Goal: Task Accomplishment & Management: Manage account settings

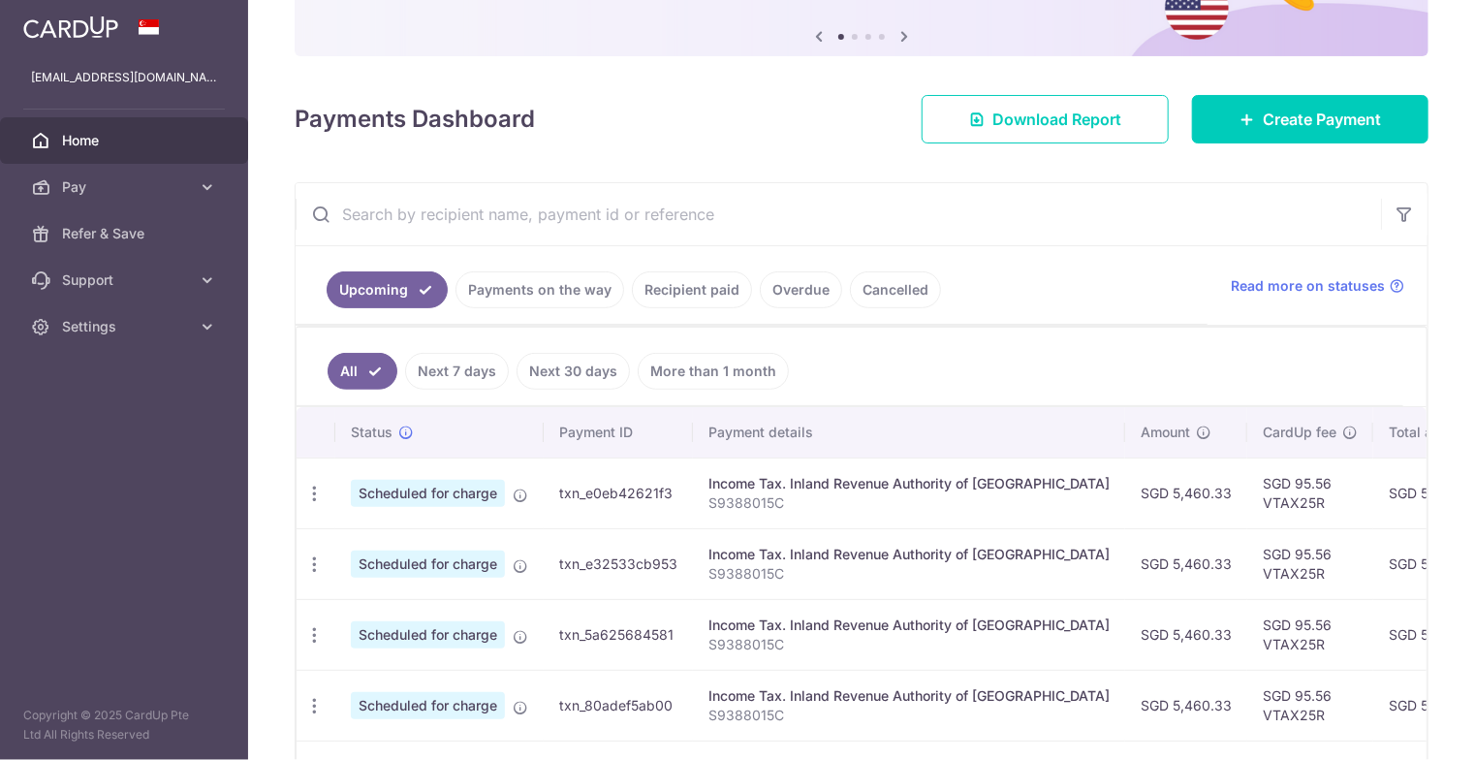
scroll to position [193, 0]
click at [310, 483] on icon "button" at bounding box center [314, 493] width 20 height 20
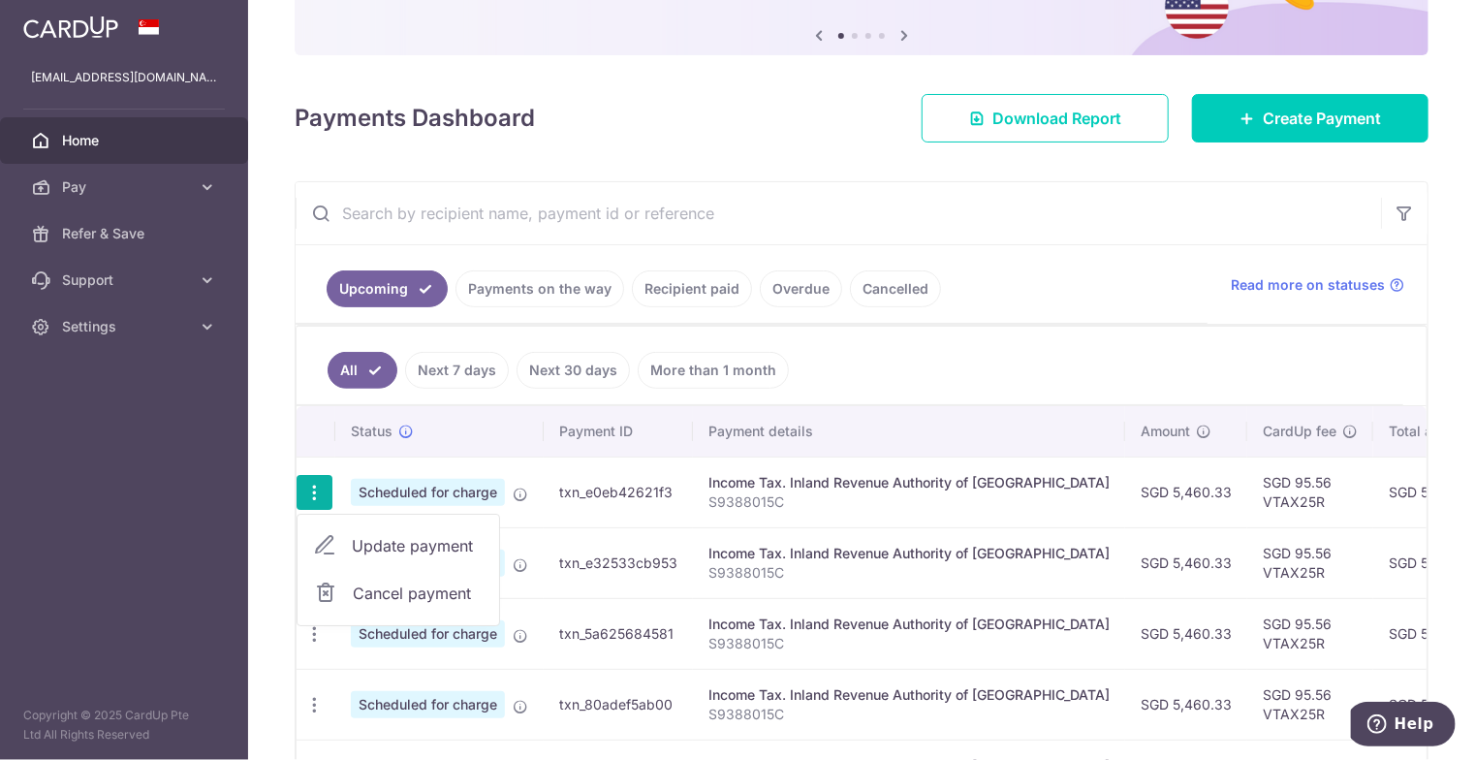
click at [379, 540] on span "Update payment" at bounding box center [418, 545] width 132 height 23
radio input "true"
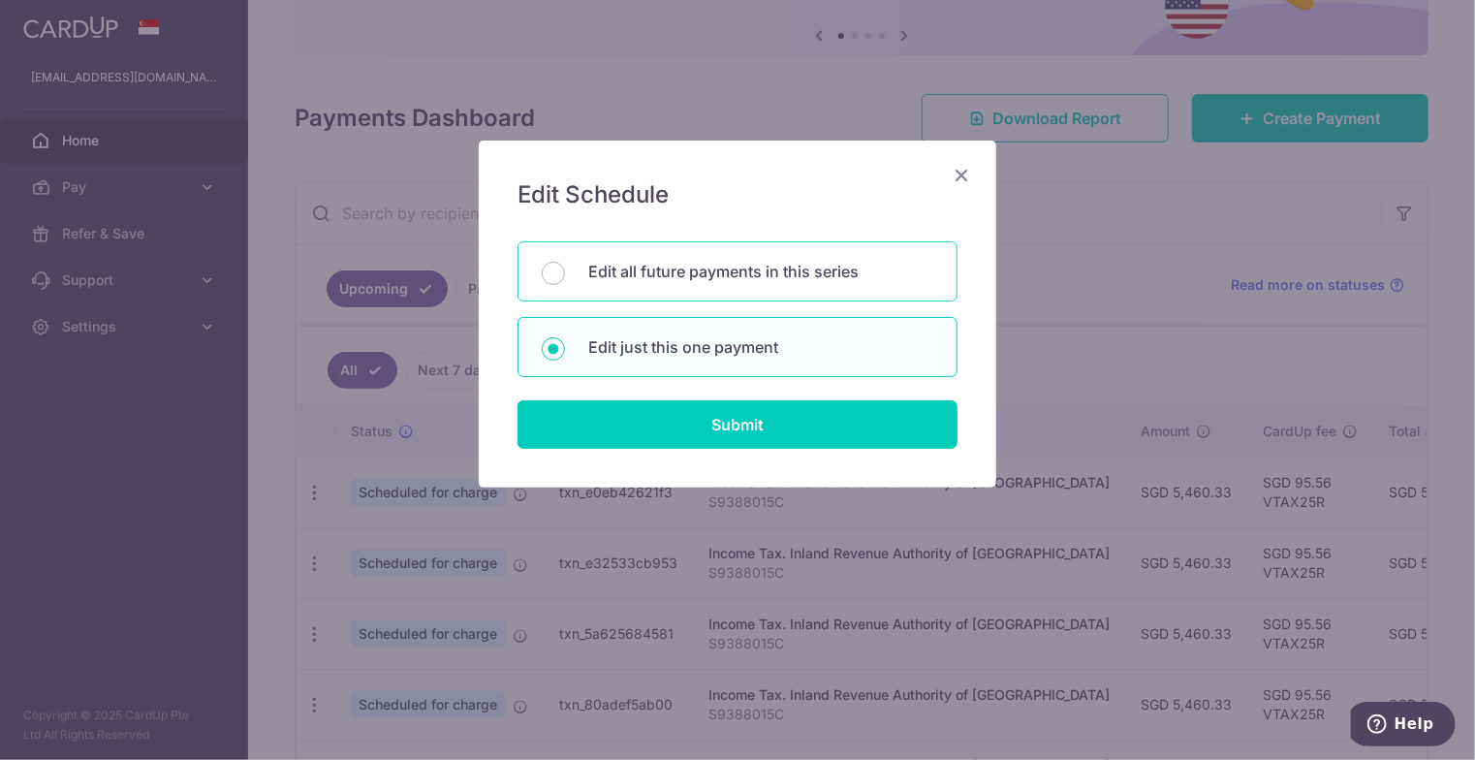
click at [736, 267] on p "Edit all future payments in this series" at bounding box center [760, 271] width 345 height 23
click at [565, 267] on input "Edit all future payments in this series" at bounding box center [553, 273] width 23 height 23
radio input "true"
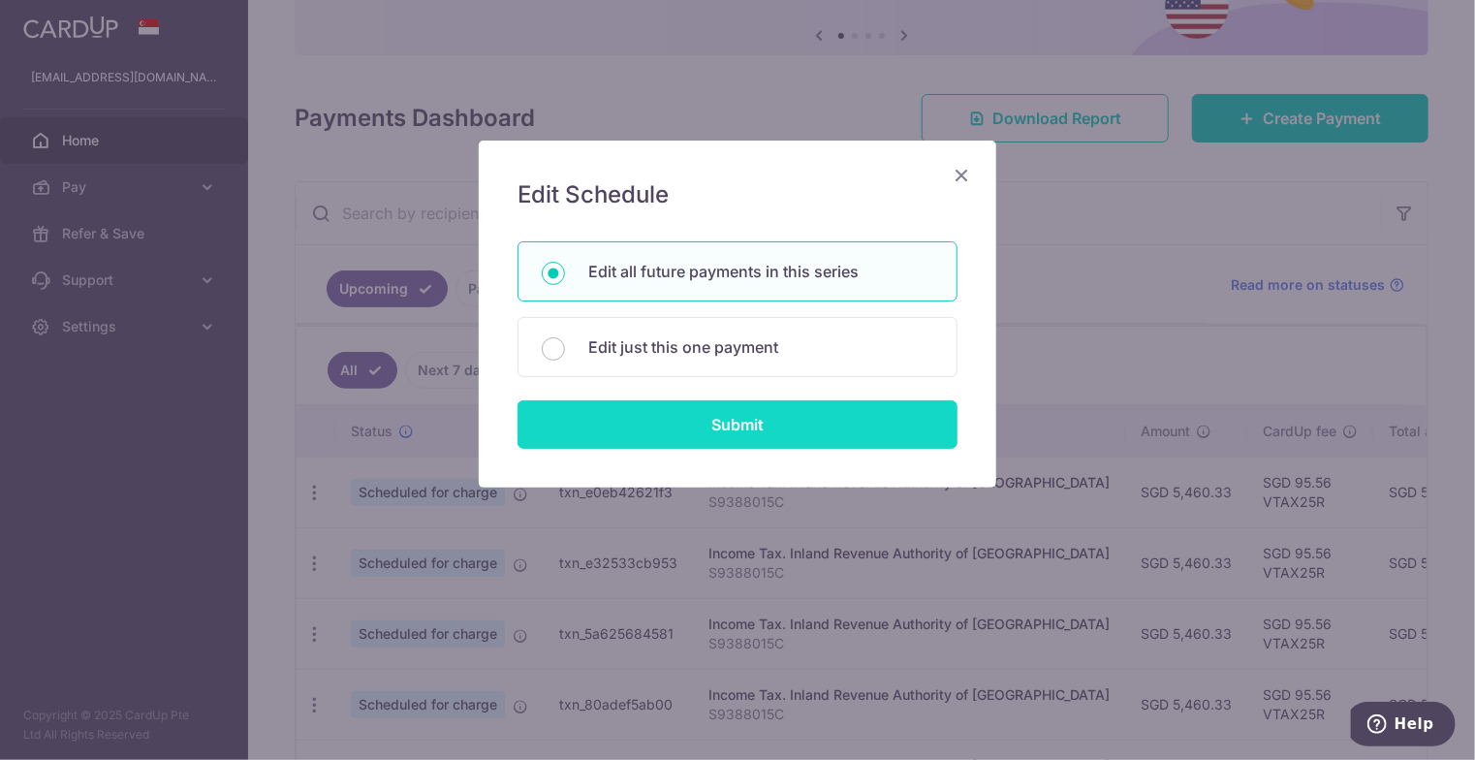
click at [736, 435] on input "Submit" at bounding box center [737, 424] width 440 height 48
radio input "true"
type input "5,460.33"
type input "S9388015C"
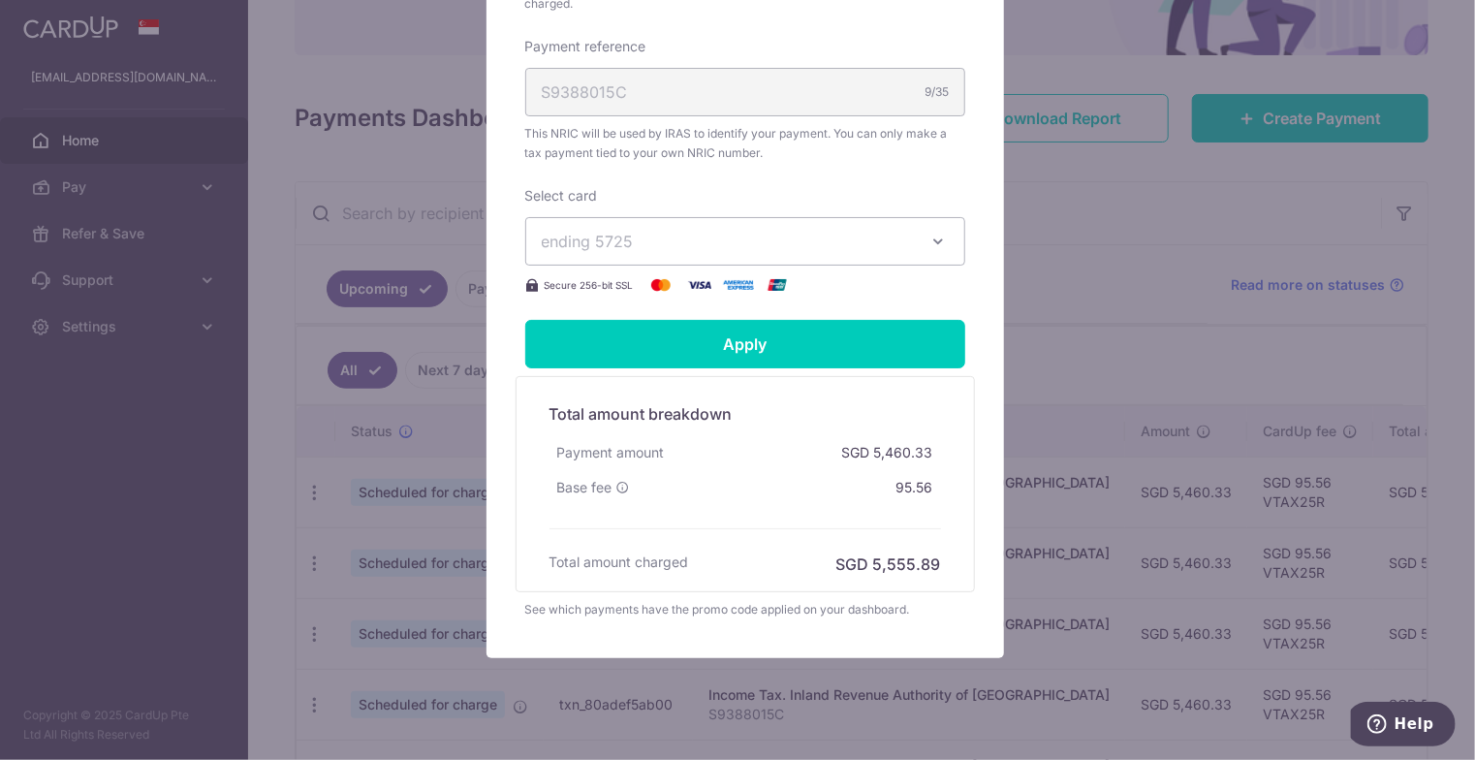
scroll to position [678, 0]
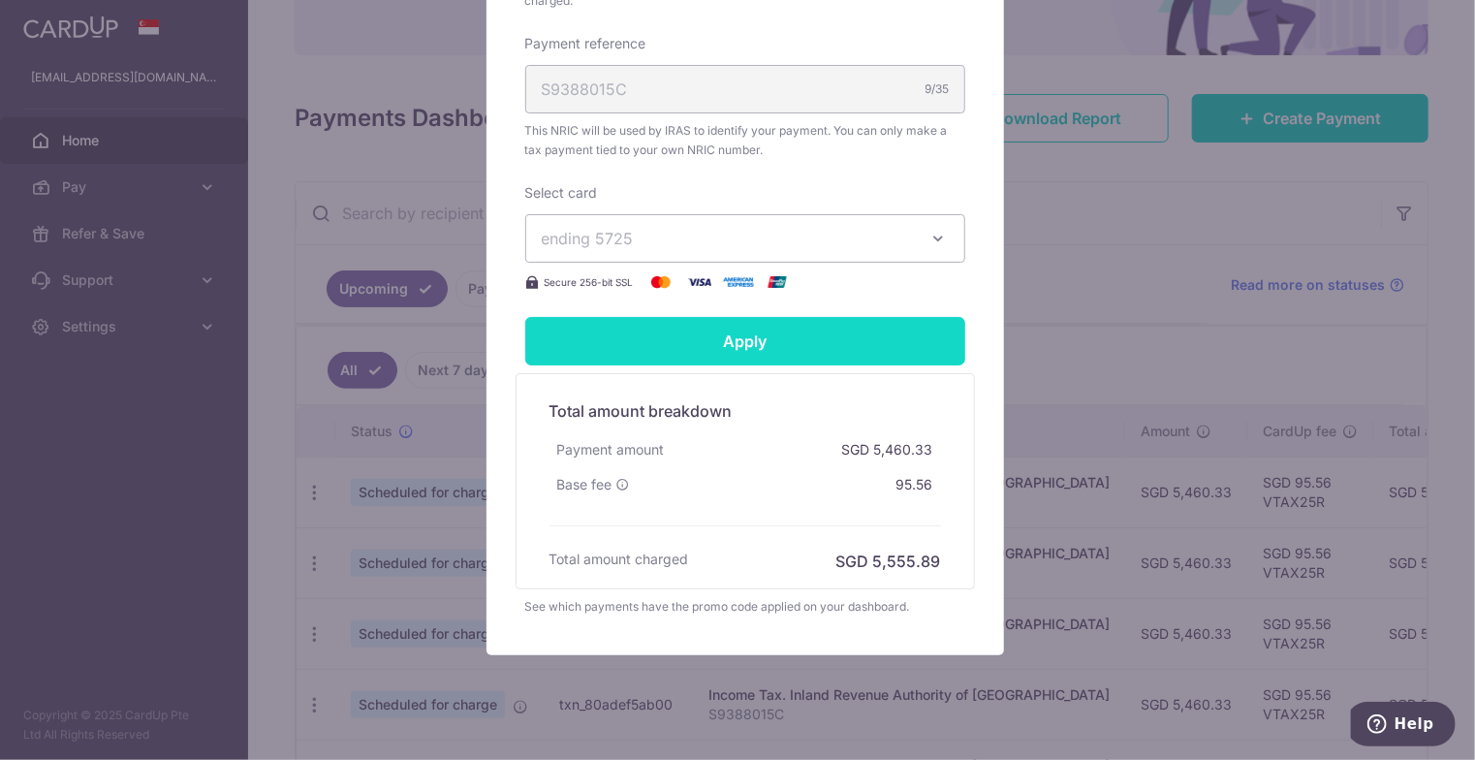
click at [773, 335] on input "Apply" at bounding box center [745, 341] width 440 height 48
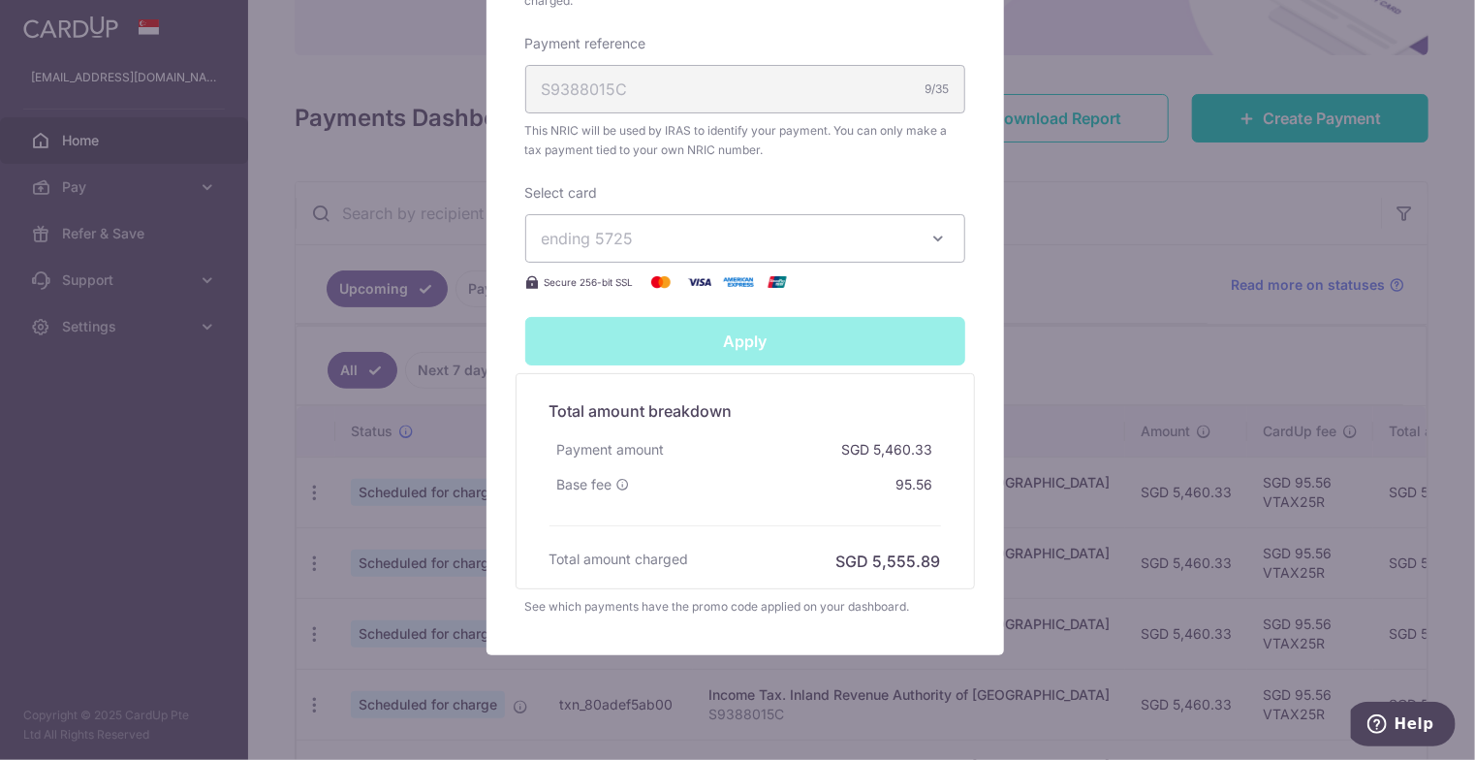
type input "Successfully Applied"
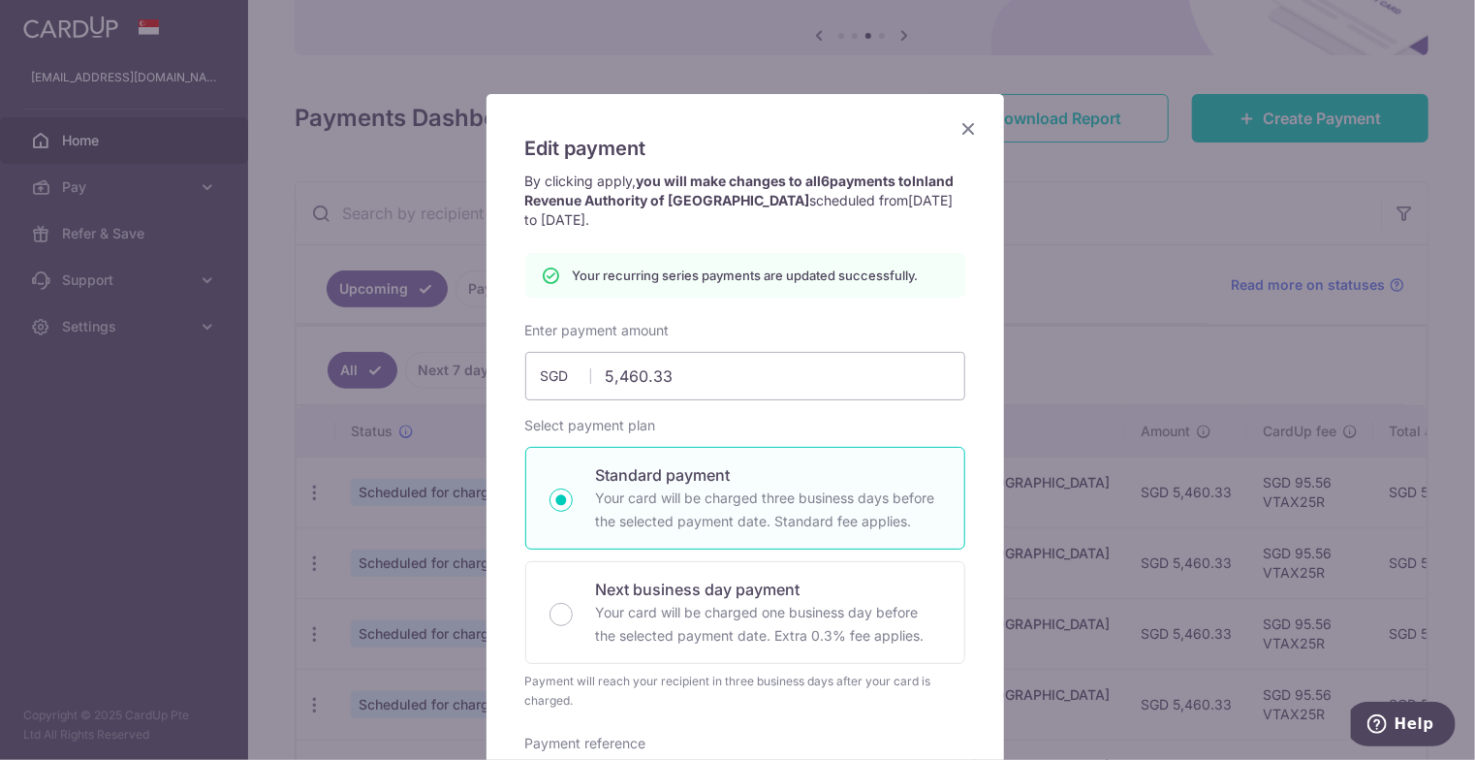
scroll to position [47, 0]
click at [969, 123] on icon "Close" at bounding box center [968, 128] width 23 height 24
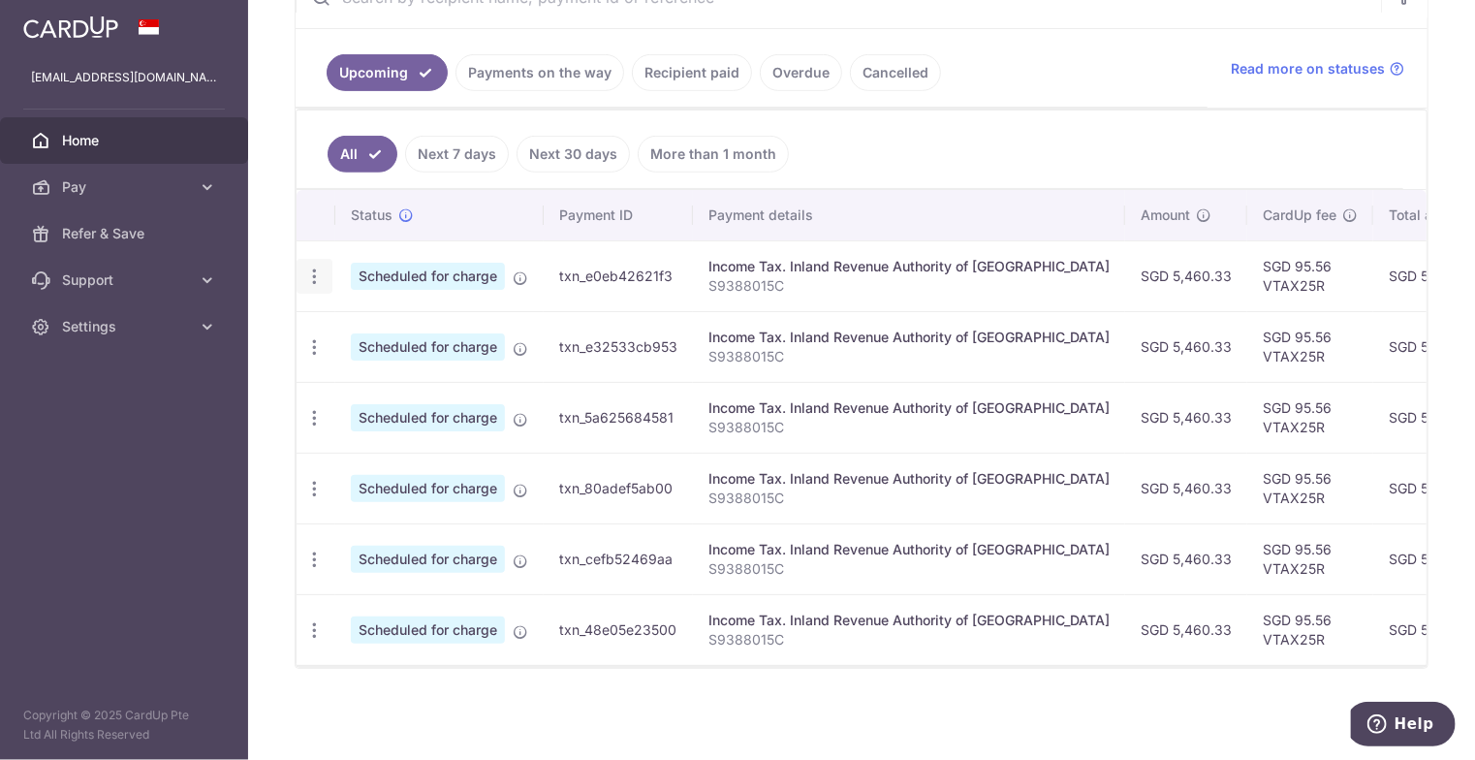
click at [316, 266] on icon "button" at bounding box center [314, 276] width 20 height 20
click at [420, 321] on span "Update payment" at bounding box center [418, 329] width 132 height 23
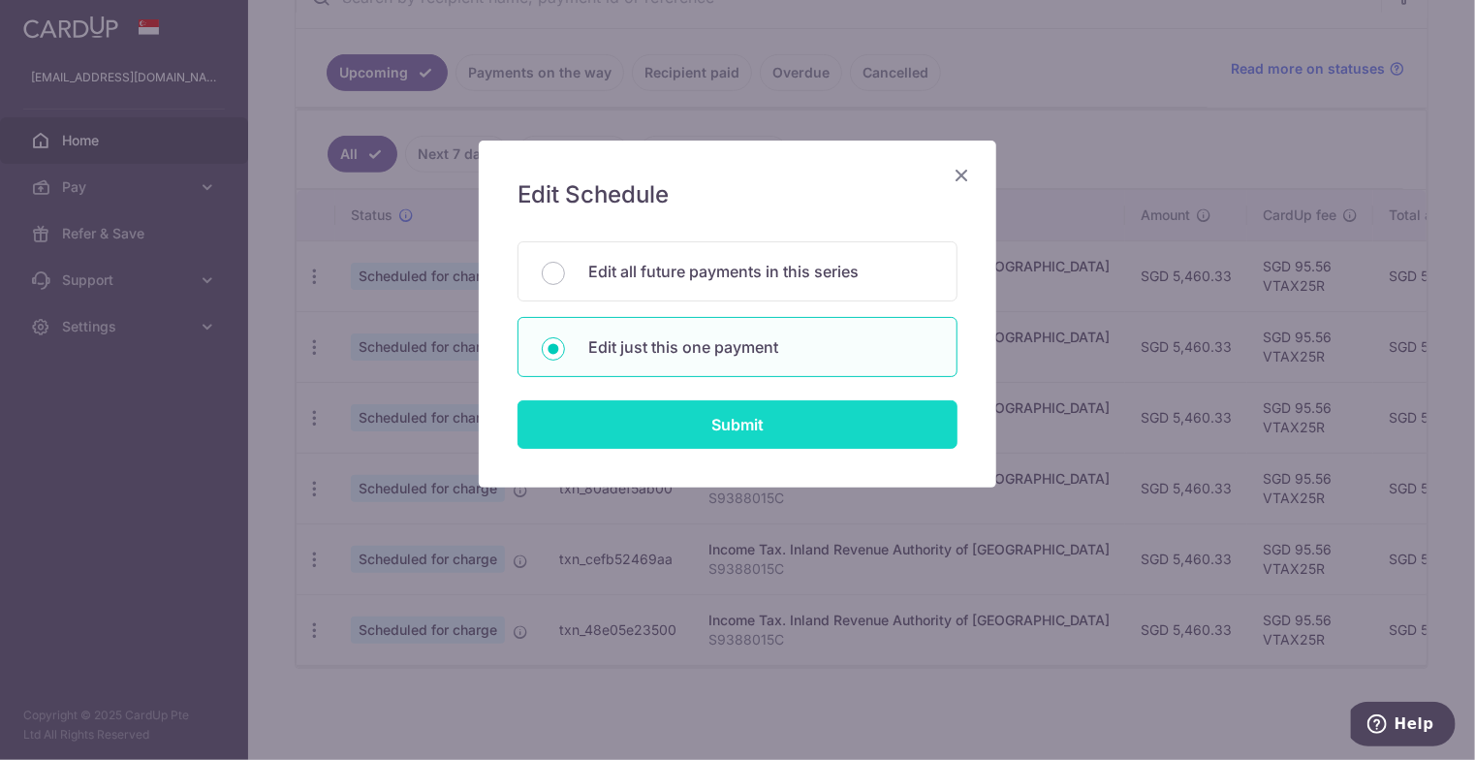
click at [716, 437] on input "Submit" at bounding box center [737, 424] width 440 height 48
radio input "true"
type input "5,460.33"
type input "[DATE]"
type input "S9388015C"
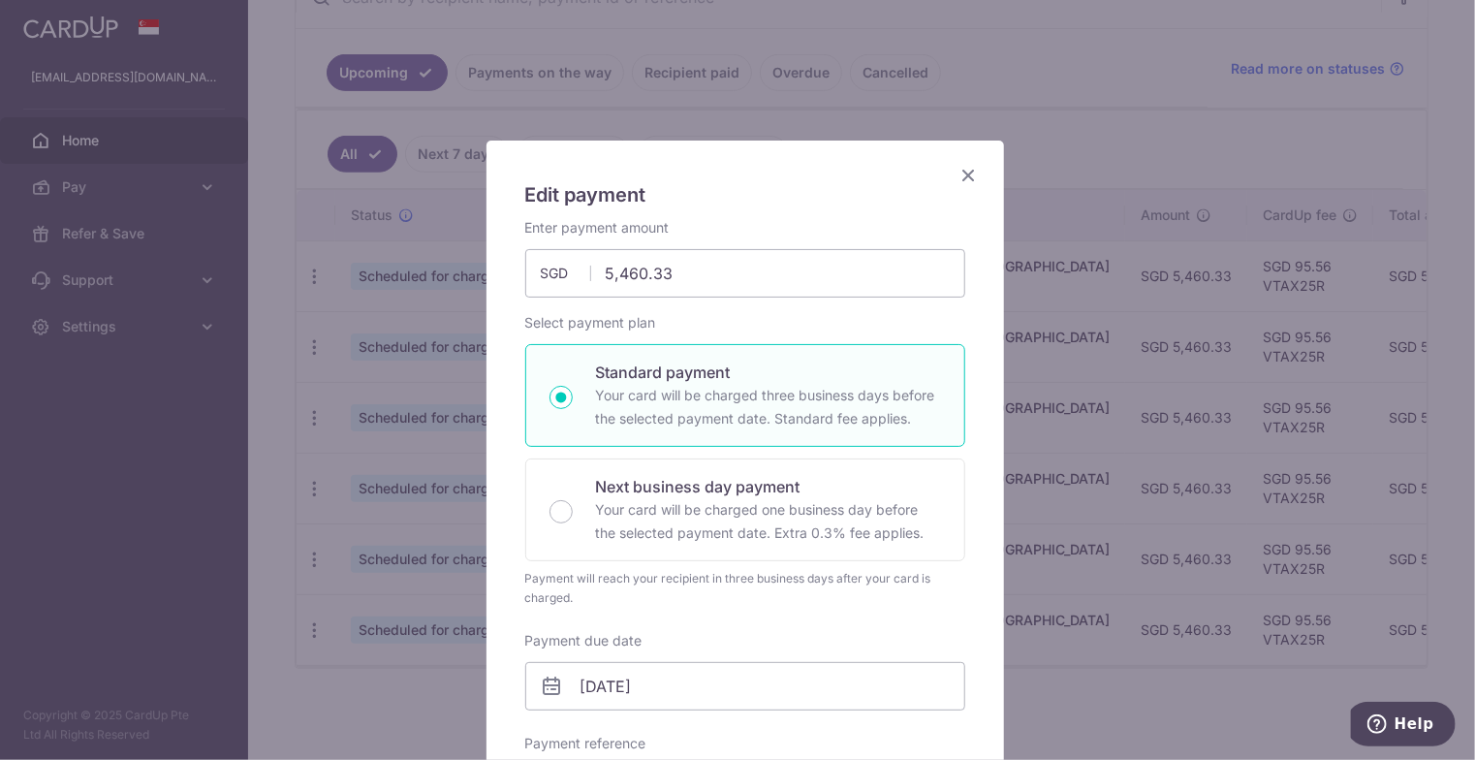
type input "VTAX25R"
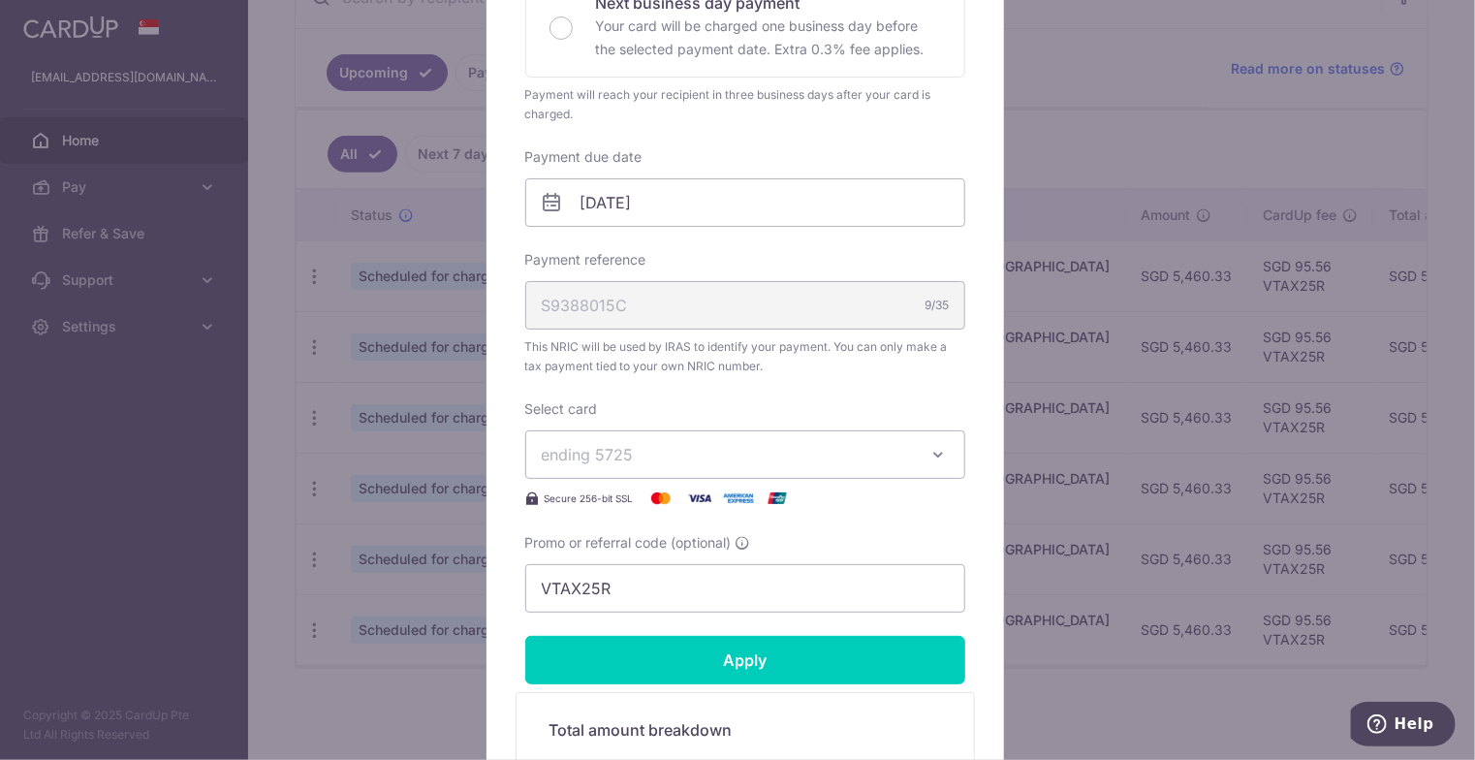
scroll to position [484, 0]
click at [627, 188] on input "[DATE]" at bounding box center [745, 201] width 440 height 48
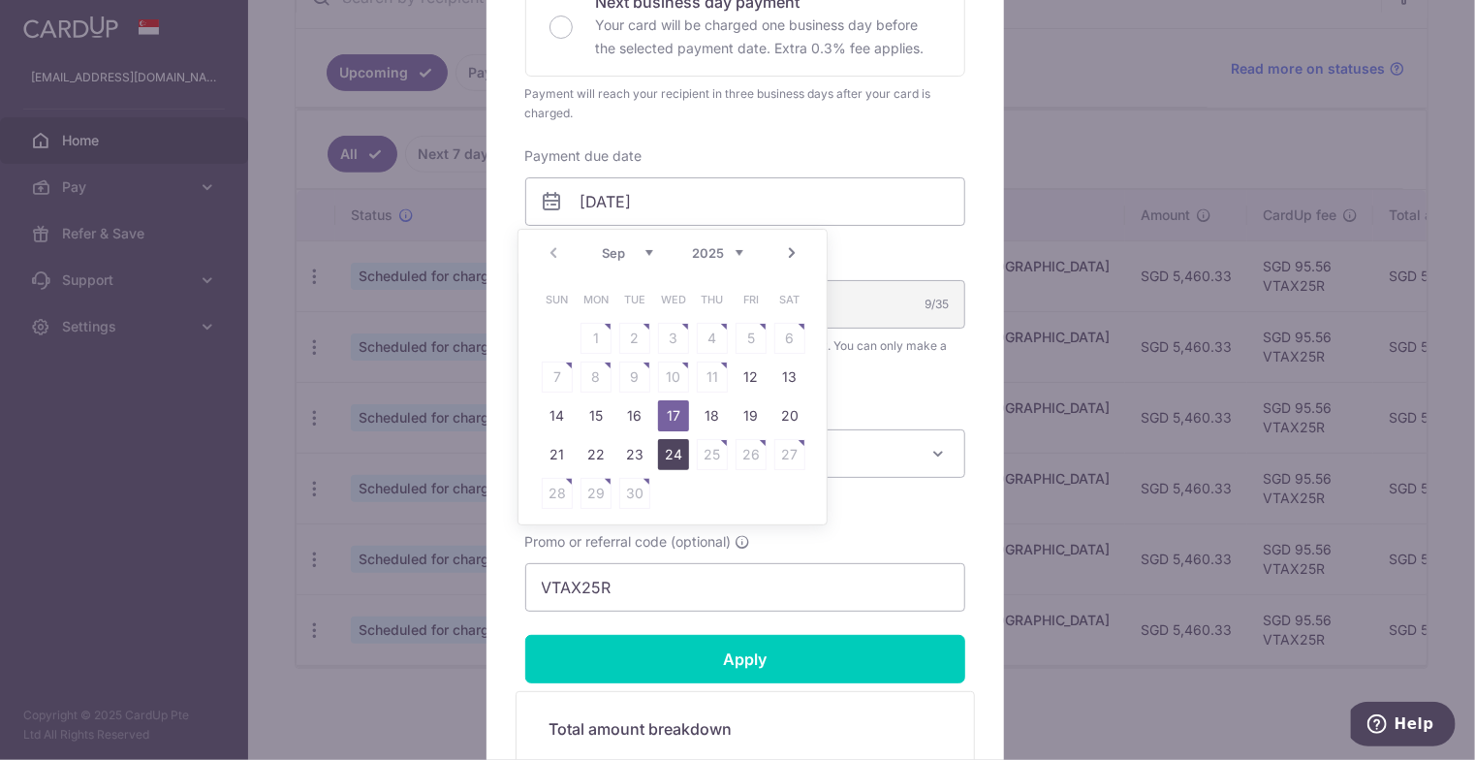
click at [665, 449] on link "24" at bounding box center [673, 454] width 31 height 31
type input "[DATE]"
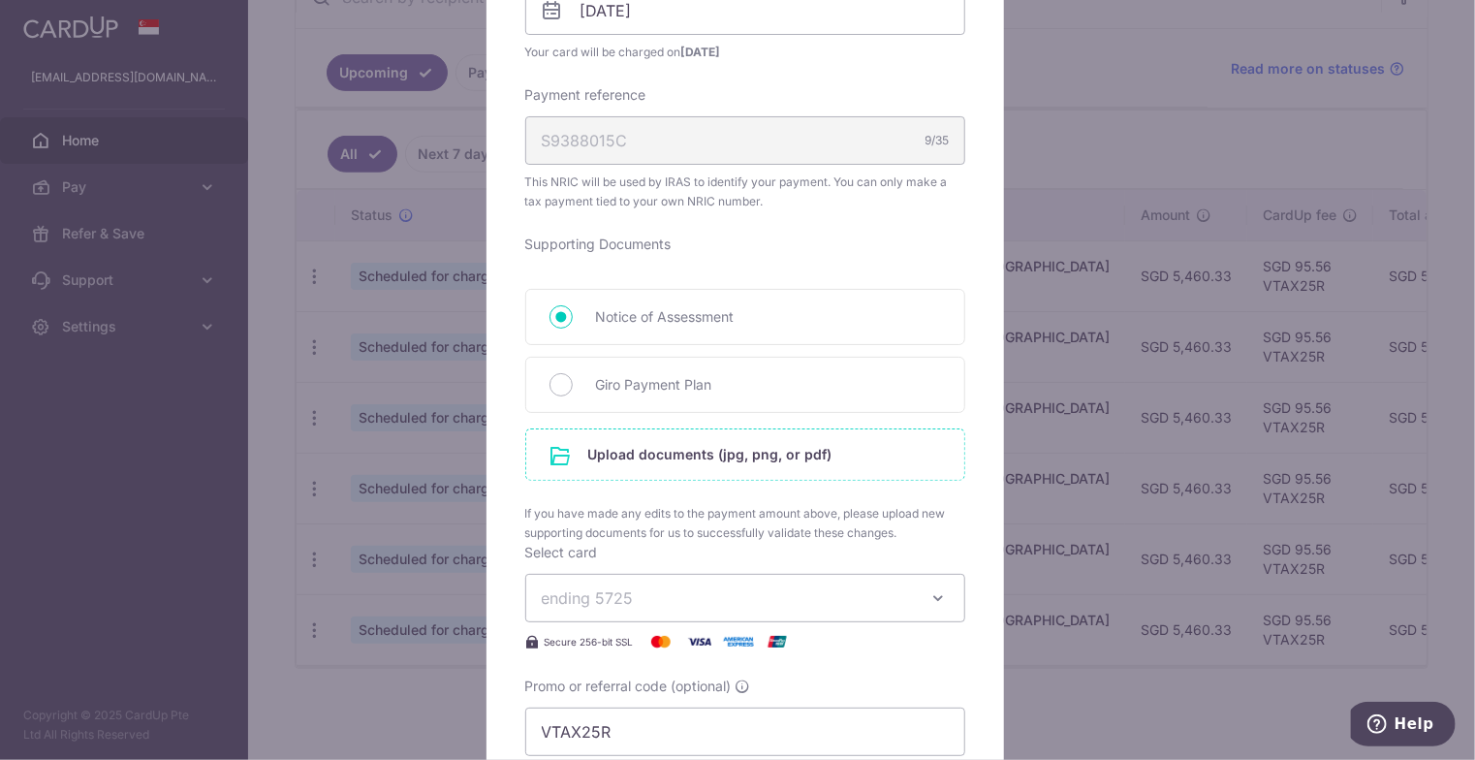
scroll to position [677, 0]
click at [585, 383] on div "Giro Payment Plan" at bounding box center [745, 383] width 440 height 56
click at [549, 378] on input "Giro Payment Plan" at bounding box center [560, 382] width 23 height 23
radio input "true"
click at [679, 456] on input "file" at bounding box center [745, 452] width 438 height 50
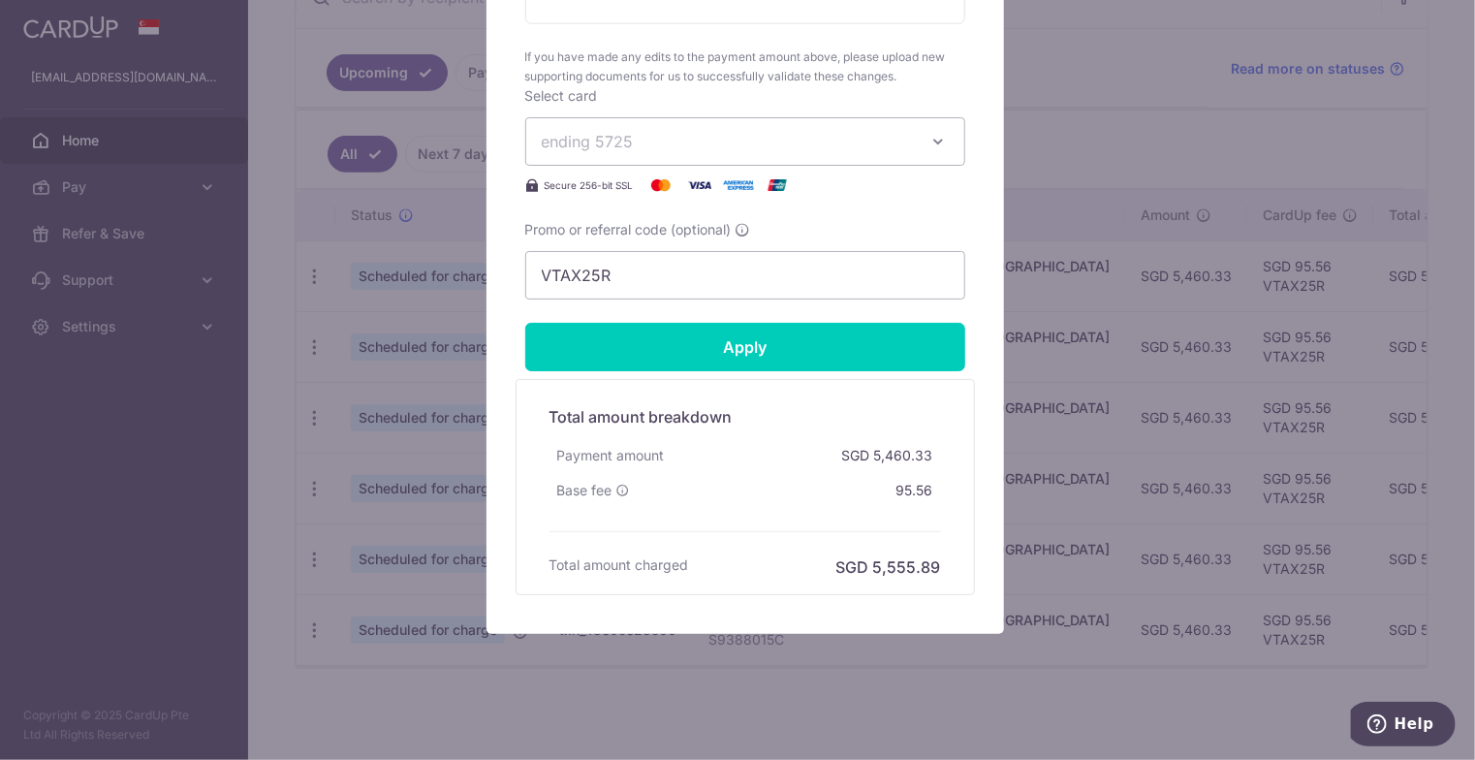
scroll to position [1217, 0]
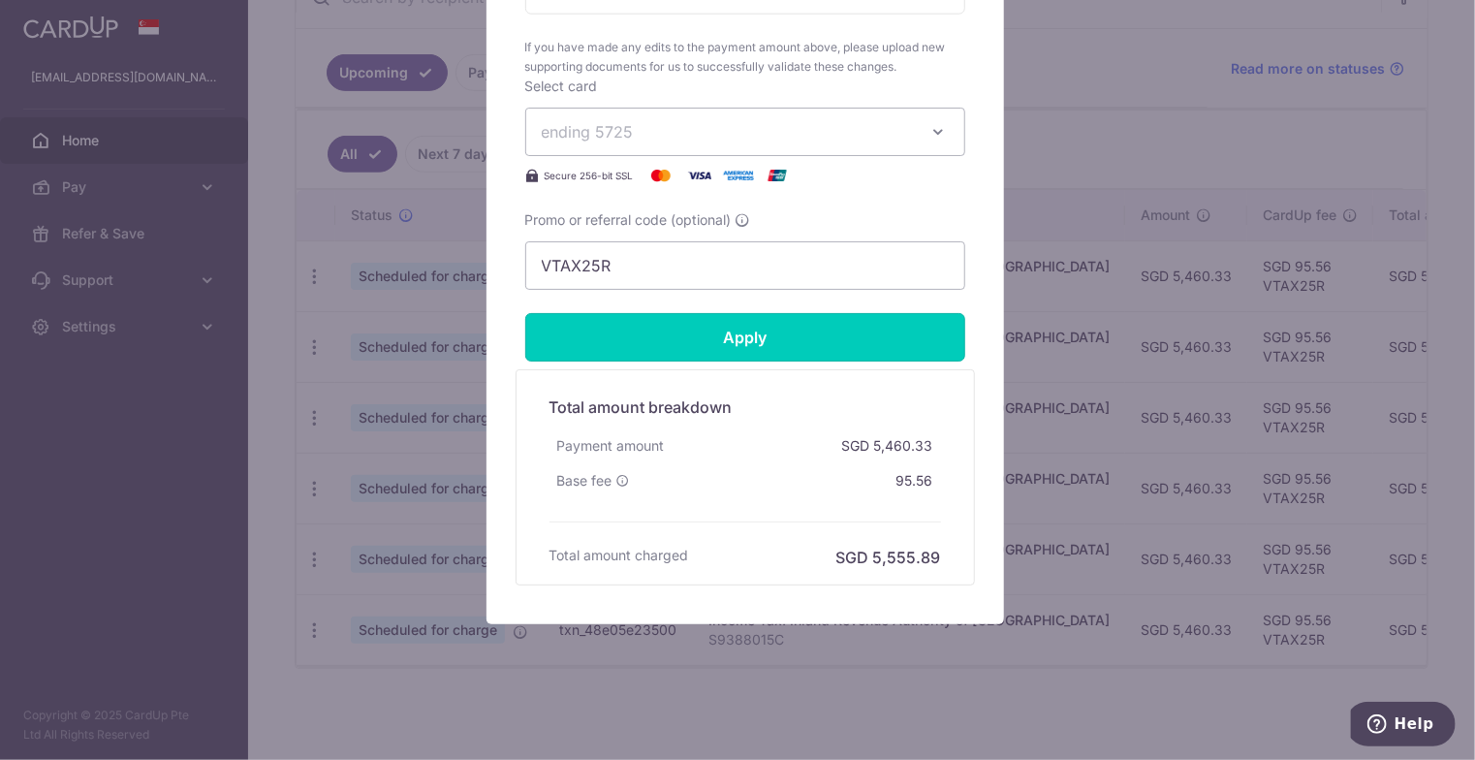
click at [700, 329] on input "Apply" at bounding box center [745, 337] width 440 height 48
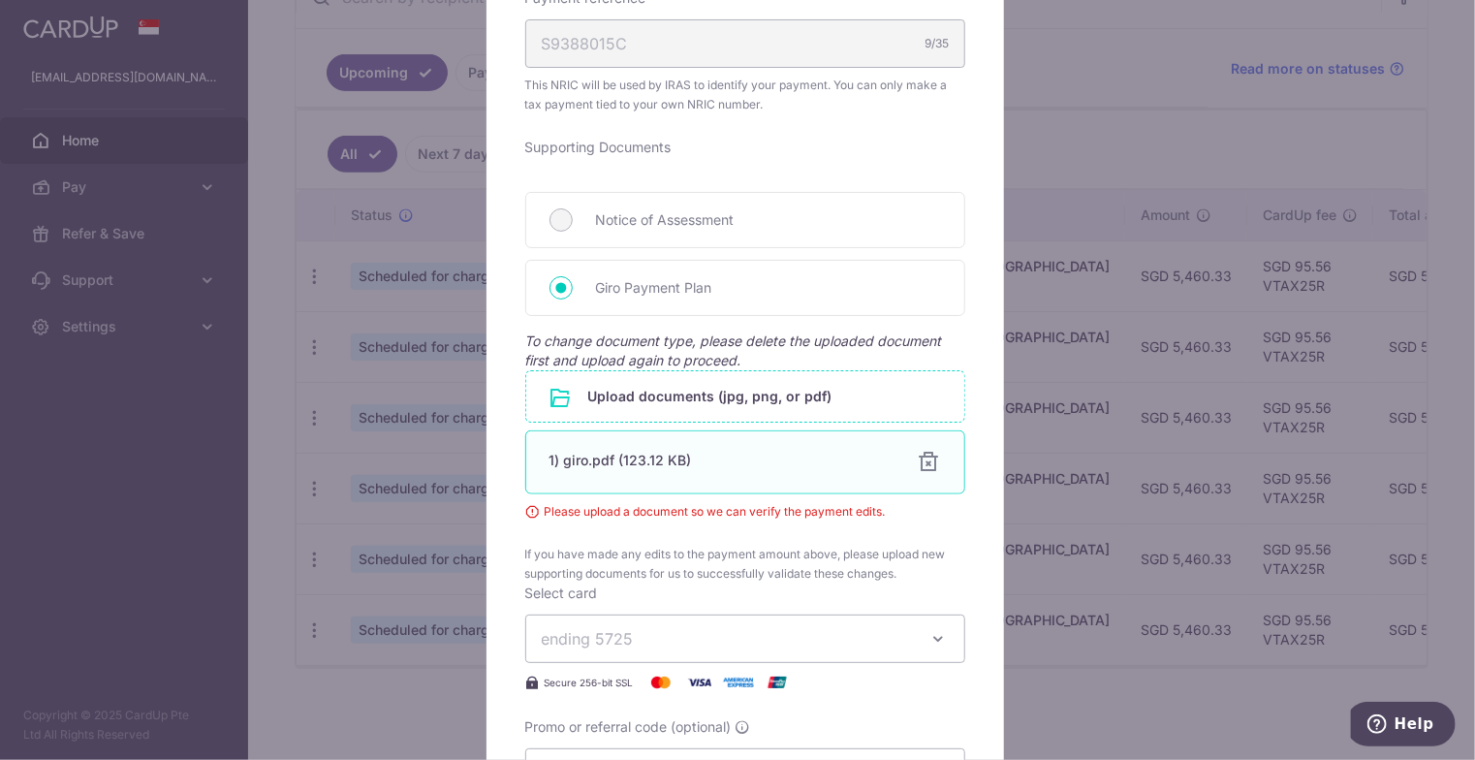
scroll to position [773, 0]
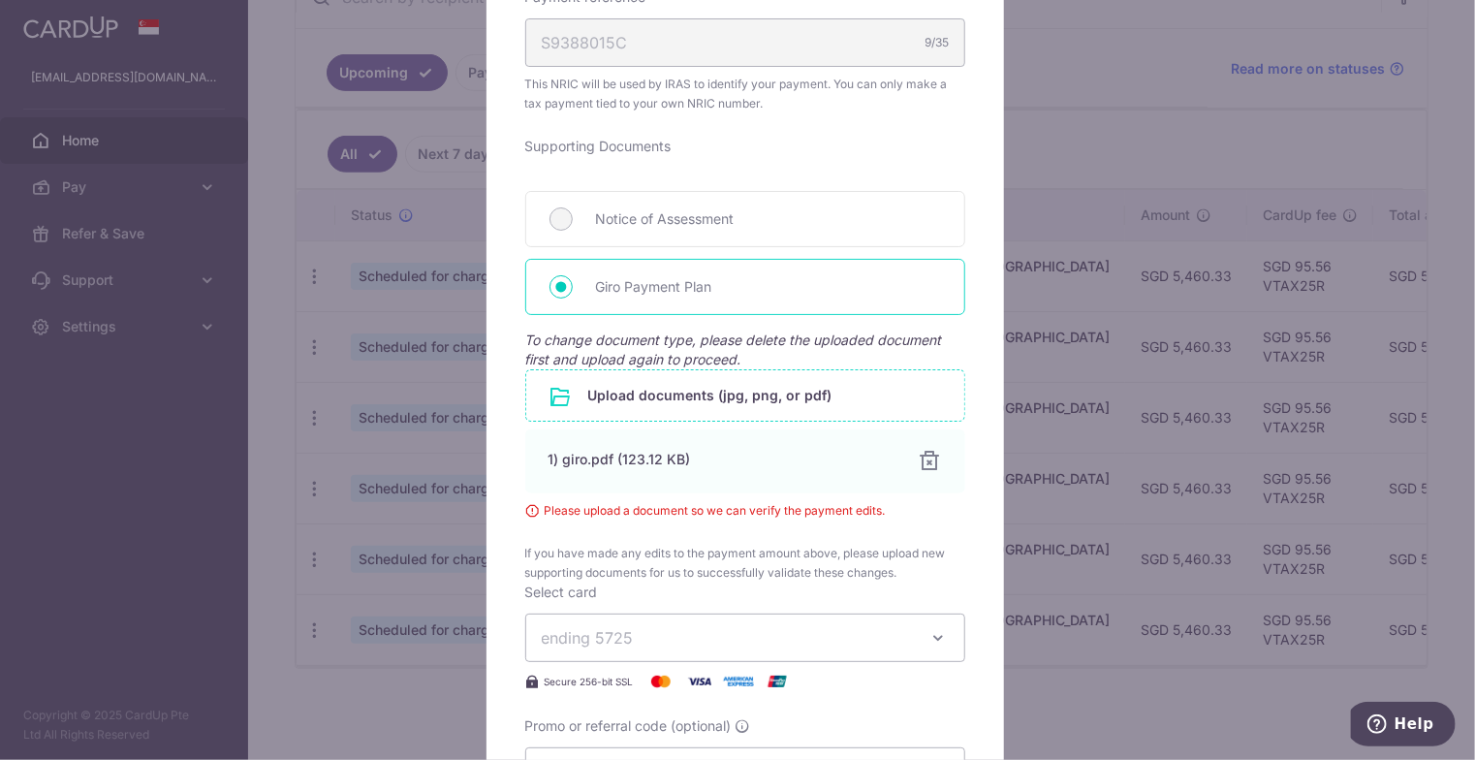
click at [596, 284] on span "Giro Payment Plan" at bounding box center [768, 286] width 345 height 23
click at [573, 284] on input "Giro Payment Plan" at bounding box center [560, 286] width 23 height 23
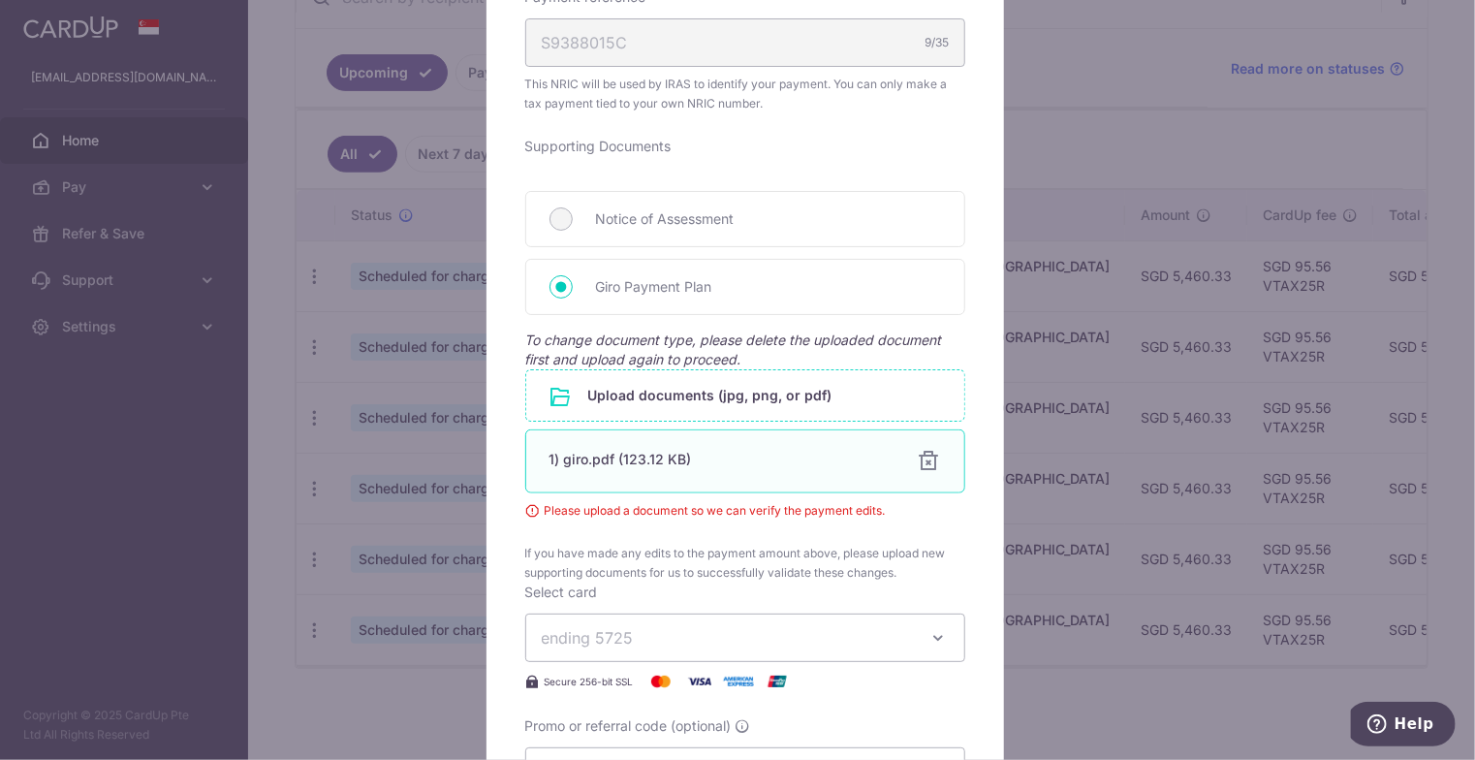
click at [670, 438] on div "1) giro.pdf (123.12 KB) 100% Done Download" at bounding box center [745, 461] width 440 height 64
click at [926, 463] on div at bounding box center [929, 461] width 23 height 23
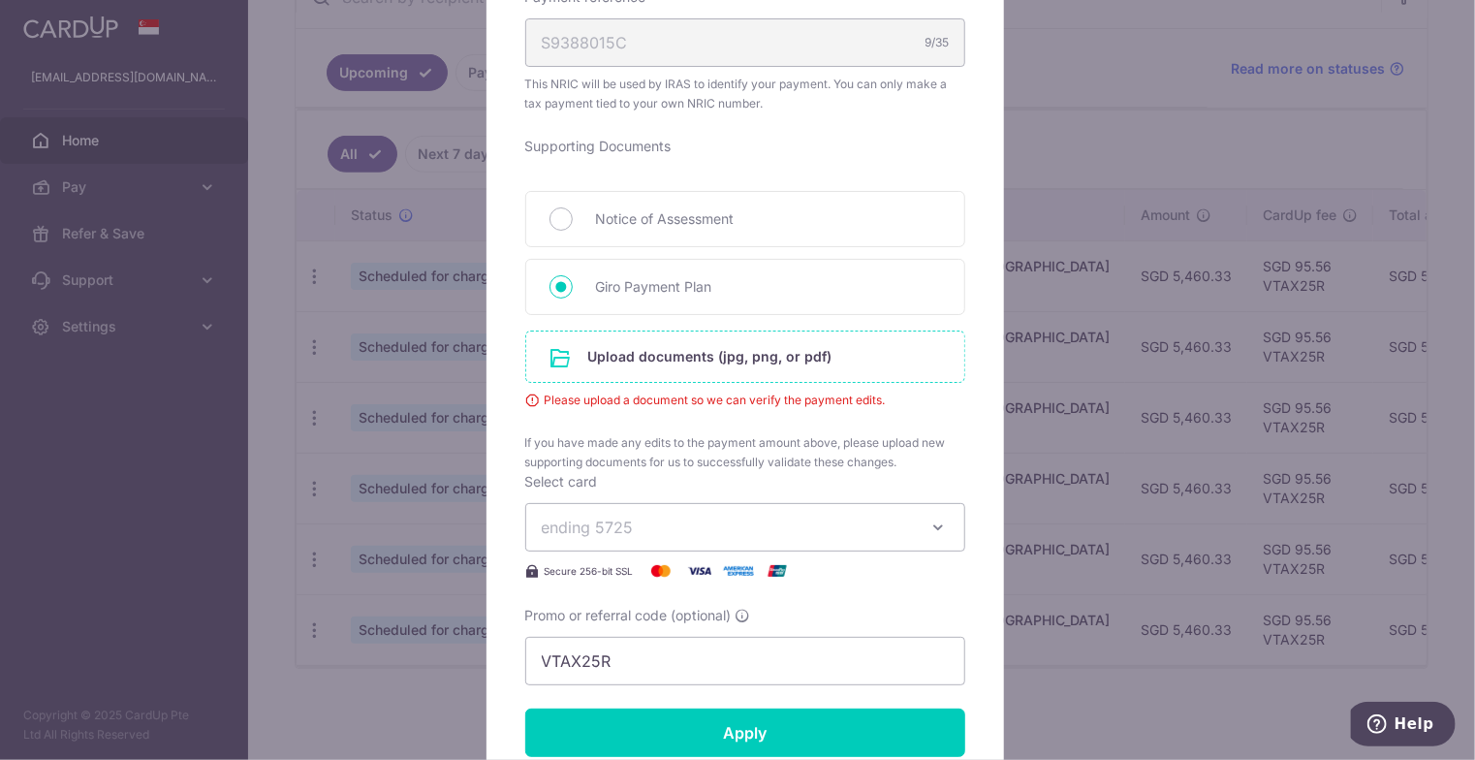
click at [655, 365] on input "file" at bounding box center [745, 356] width 438 height 50
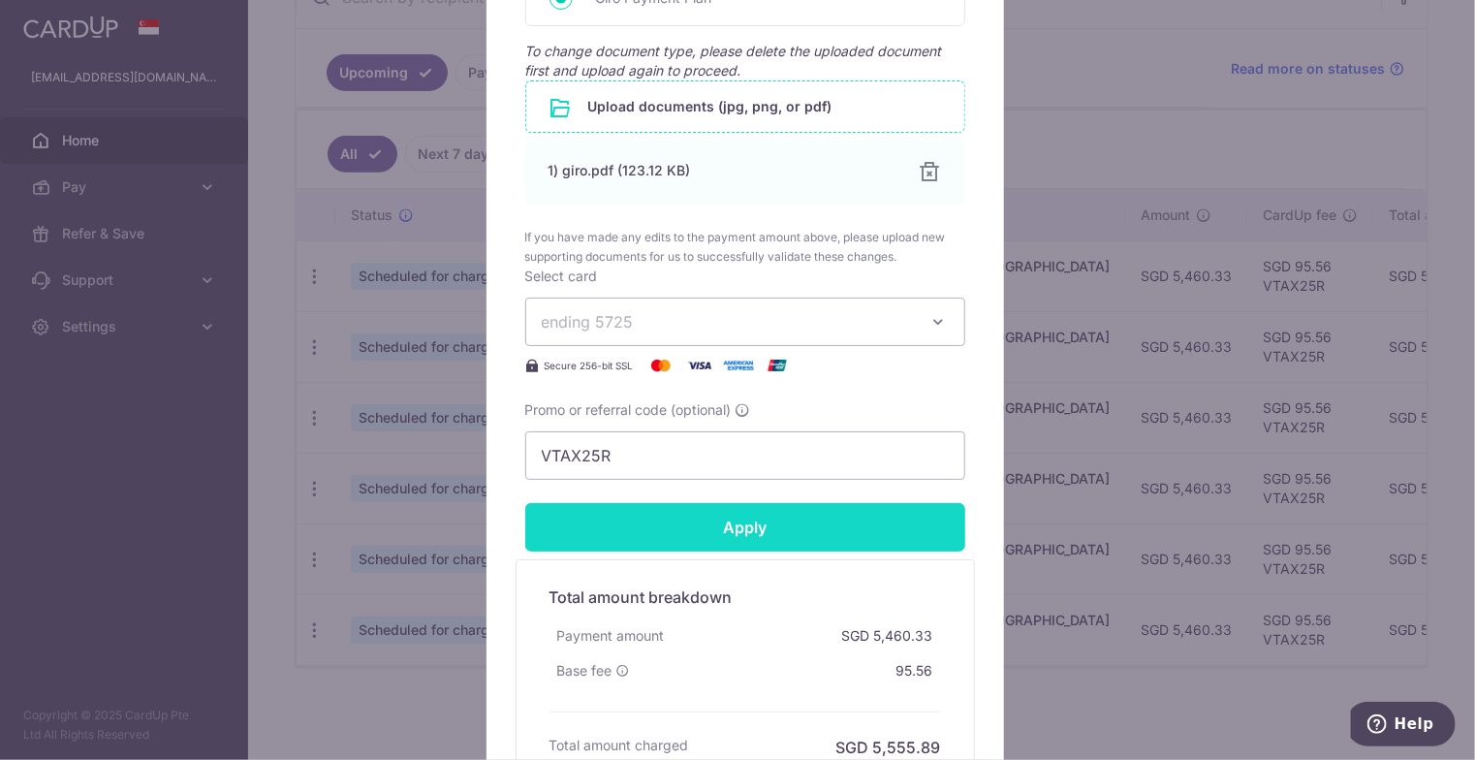
click at [751, 525] on input "Apply" at bounding box center [745, 527] width 440 height 48
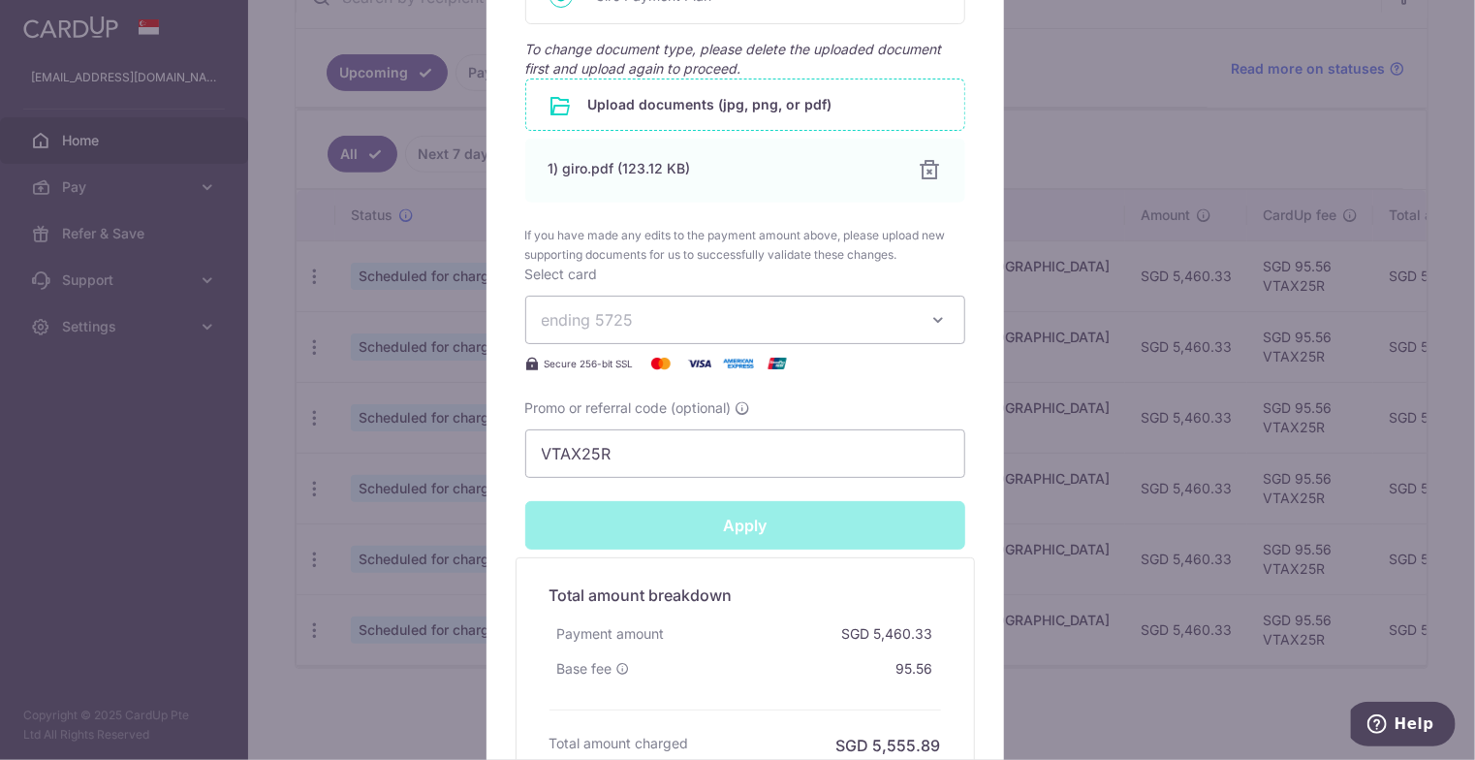
type input "Successfully Applied"
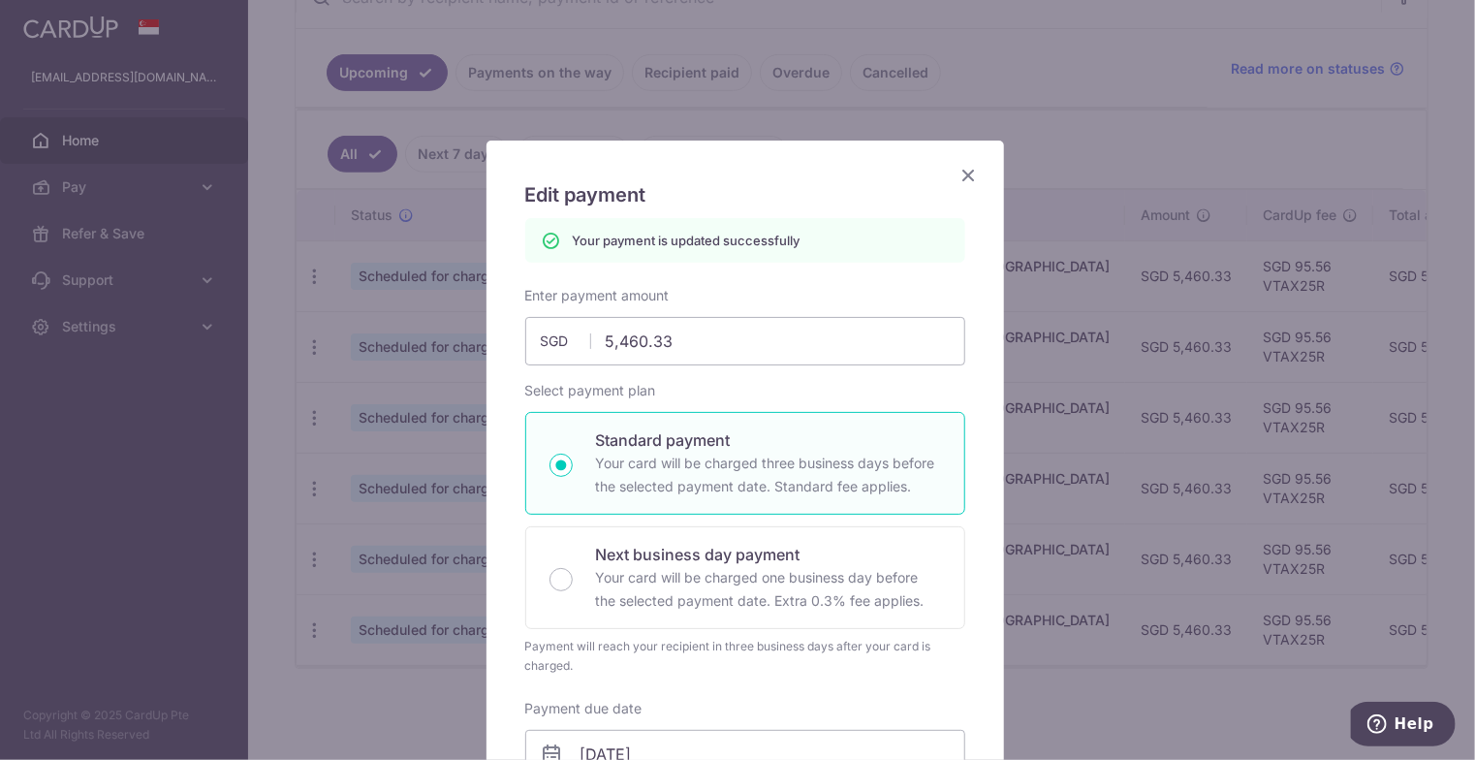
scroll to position [0, 0]
click at [963, 177] on icon "Close" at bounding box center [968, 175] width 23 height 24
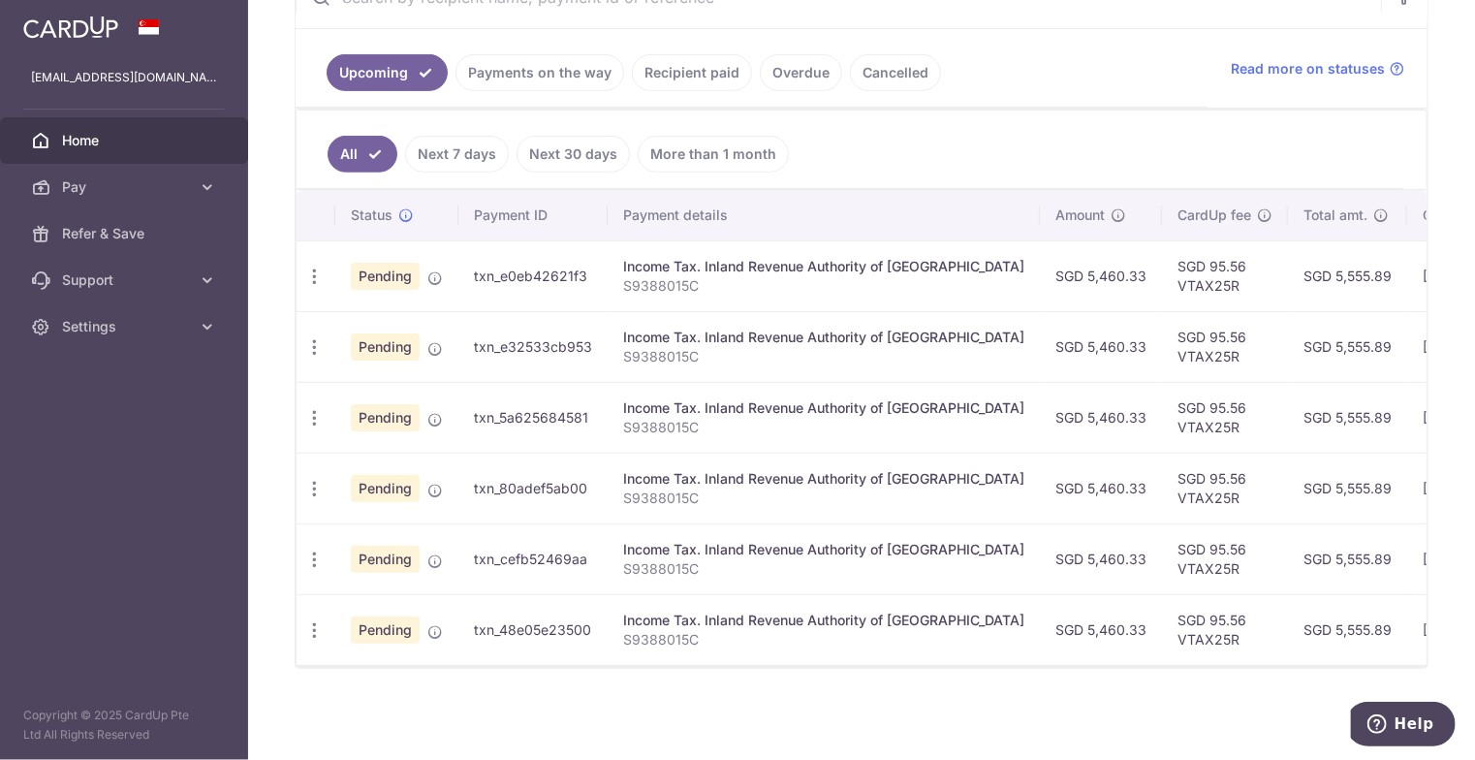
scroll to position [0, 299]
